Goal: Task Accomplishment & Management: Use online tool/utility

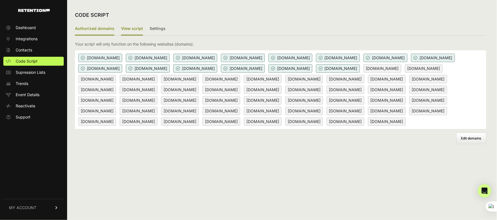
click at [136, 28] on label "View script" at bounding box center [132, 28] width 22 height 13
click at [0, 0] on input "View script" at bounding box center [0, 0] width 0 height 0
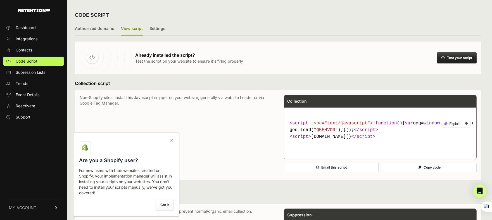
click at [430, 172] on button "Copy code" at bounding box center [429, 168] width 95 height 10
click at [433, 172] on button "Copy code" at bounding box center [429, 168] width 95 height 10
click at [172, 140] on icon at bounding box center [172, 140] width 8 height 9
click at [0, 0] on input "checkbox" at bounding box center [0, 0] width 0 height 0
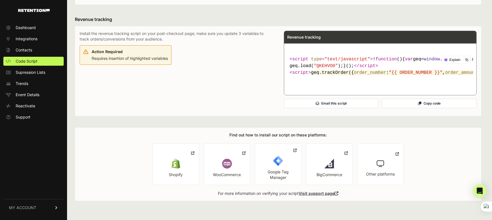
scroll to position [344, 0]
click at [297, 150] on icon at bounding box center [294, 150] width 3 height 4
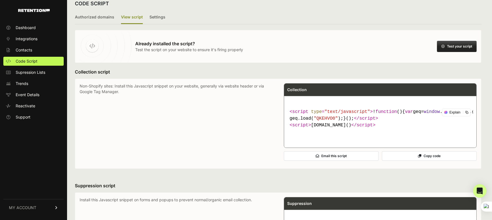
scroll to position [0, 0]
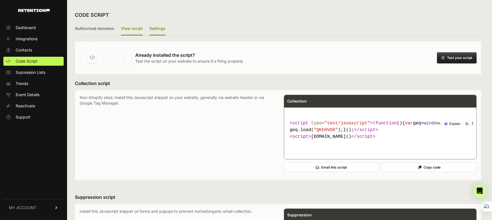
click at [159, 27] on label "Settings" at bounding box center [158, 28] width 16 height 13
click at [0, 0] on input "Settings" at bounding box center [0, 0] width 0 height 0
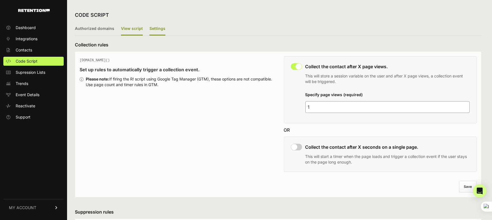
click at [127, 27] on label "View script" at bounding box center [132, 28] width 22 height 13
click at [0, 0] on input "View script" at bounding box center [0, 0] width 0 height 0
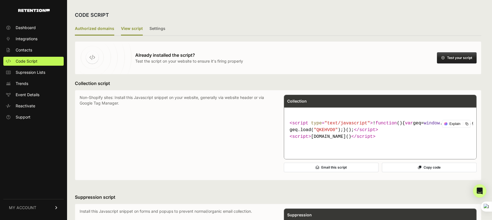
click at [100, 28] on label "Authorized domains" at bounding box center [94, 28] width 39 height 13
click at [0, 0] on input "Authorized domains" at bounding box center [0, 0] width 0 height 0
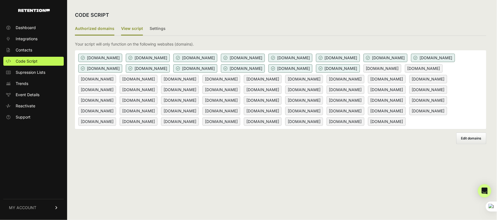
click at [128, 28] on label "View script" at bounding box center [132, 28] width 22 height 13
click at [0, 0] on input "View script" at bounding box center [0, 0] width 0 height 0
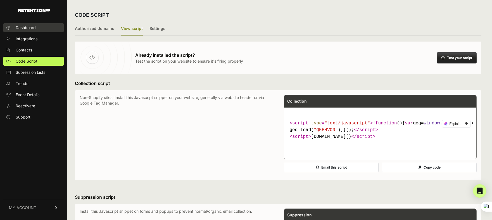
click at [31, 28] on span "Dashboard" at bounding box center [26, 28] width 20 height 6
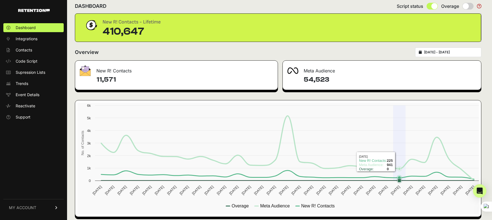
scroll to position [13, 0]
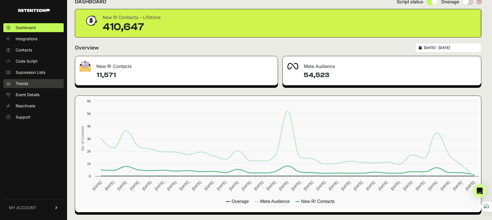
click at [29, 80] on link "Trends" at bounding box center [33, 83] width 60 height 9
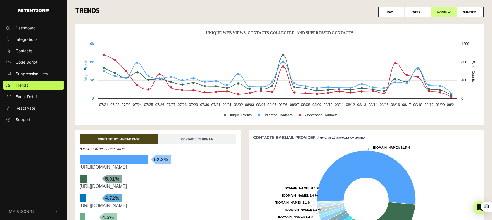
click at [396, 12] on label "DAY" at bounding box center [391, 12] width 27 height 10
radio input "true"
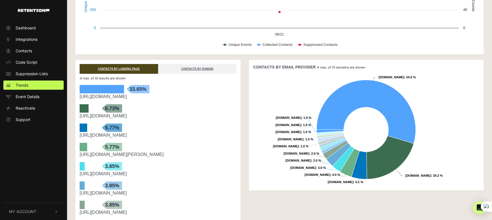
scroll to position [52, 0]
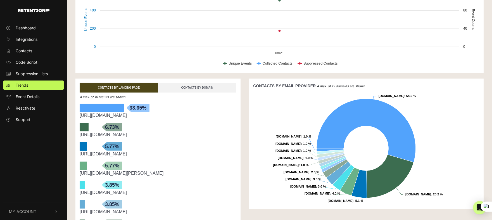
click at [200, 87] on link "CONTACTS BY DOMAIN" at bounding box center [197, 88] width 79 height 10
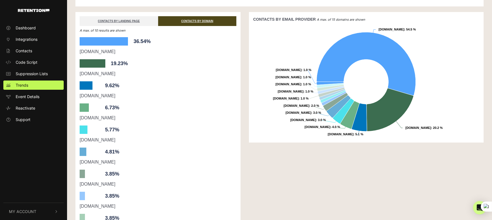
scroll to position [103, 0]
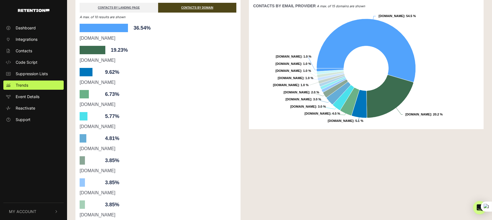
scroll to position [117, 0]
